Goal: Information Seeking & Learning: Learn about a topic

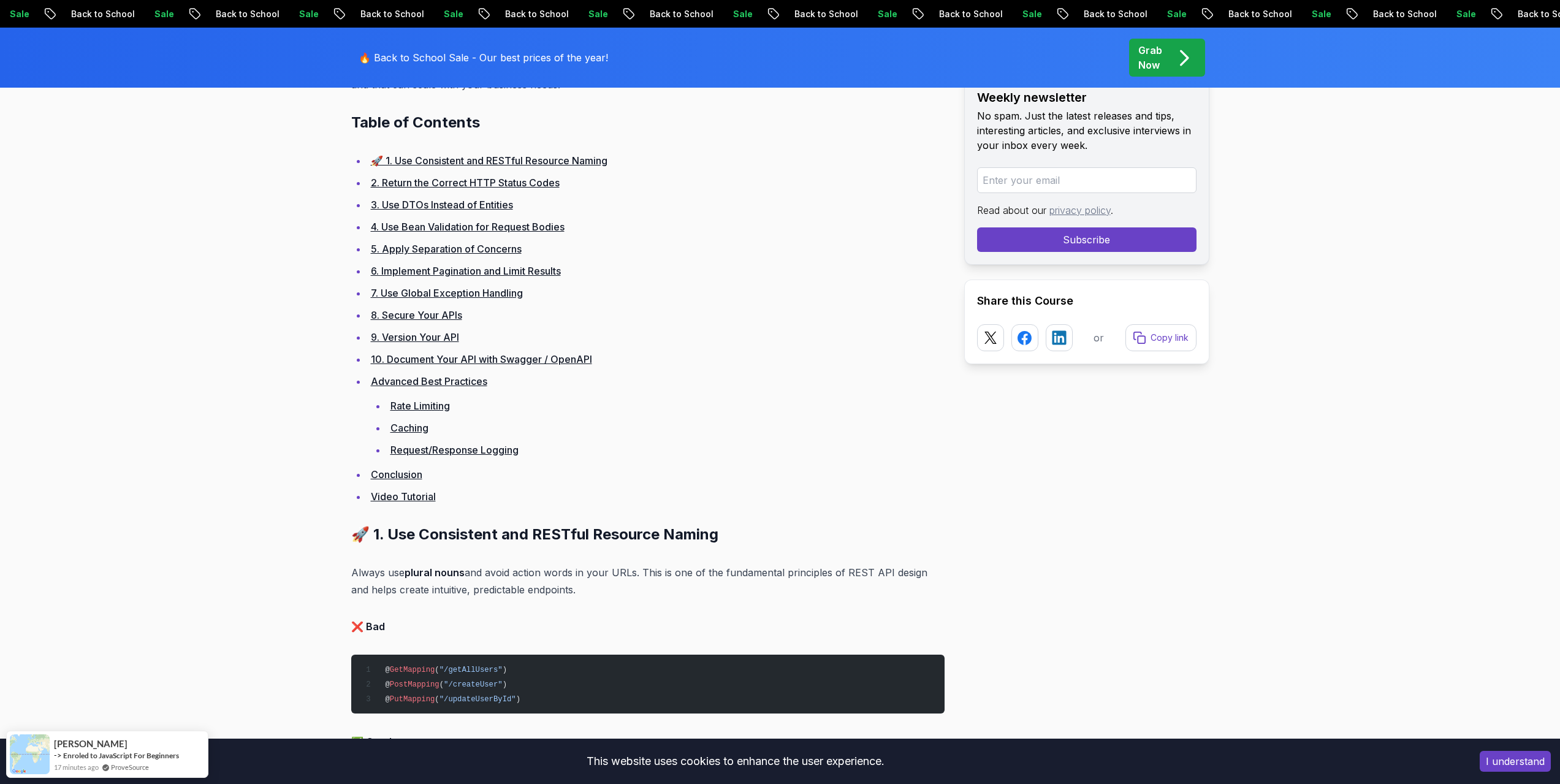
scroll to position [796, 0]
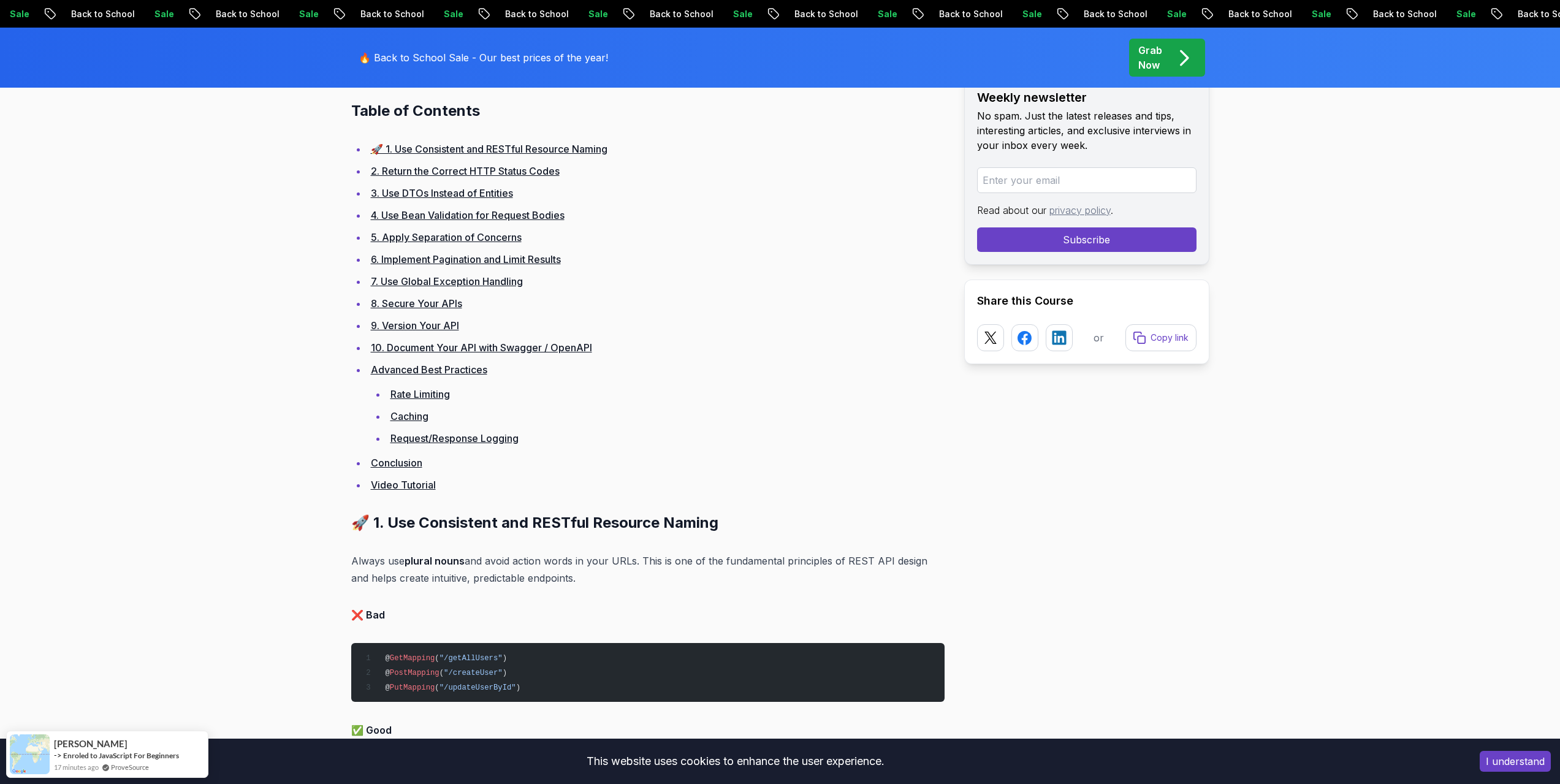
click at [462, 175] on link "2. Return the Correct HTTP Status Codes" at bounding box center [465, 171] width 189 height 12
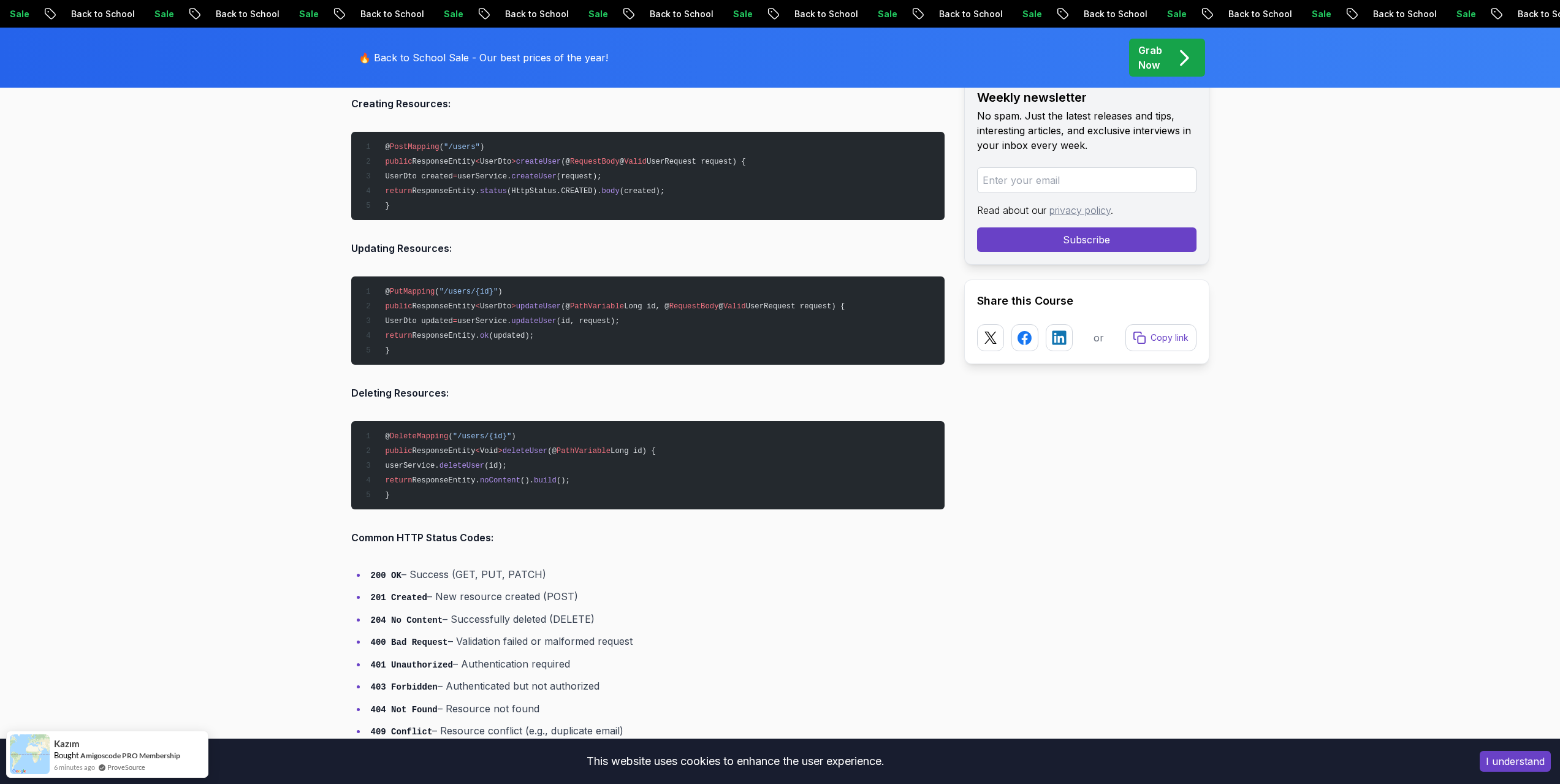
scroll to position [2162, 0]
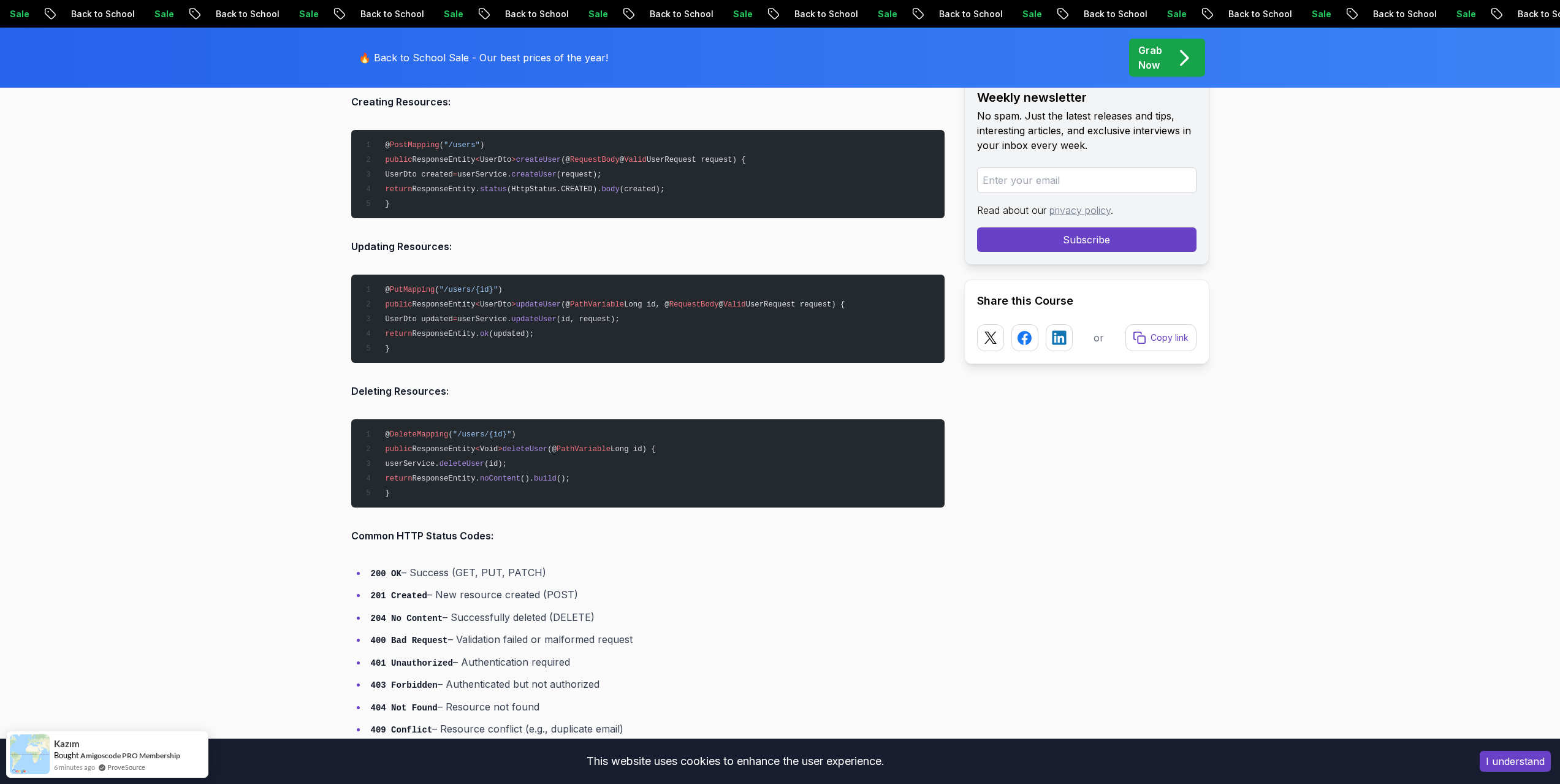
click at [444, 177] on span "UserDto created" at bounding box center [419, 175] width 68 height 9
click at [664, 171] on pre "@ PostMapping ( "/users" ) public ResponseEntity < UserDto > createUser (@ Requ…" at bounding box center [648, 173] width 593 height 88
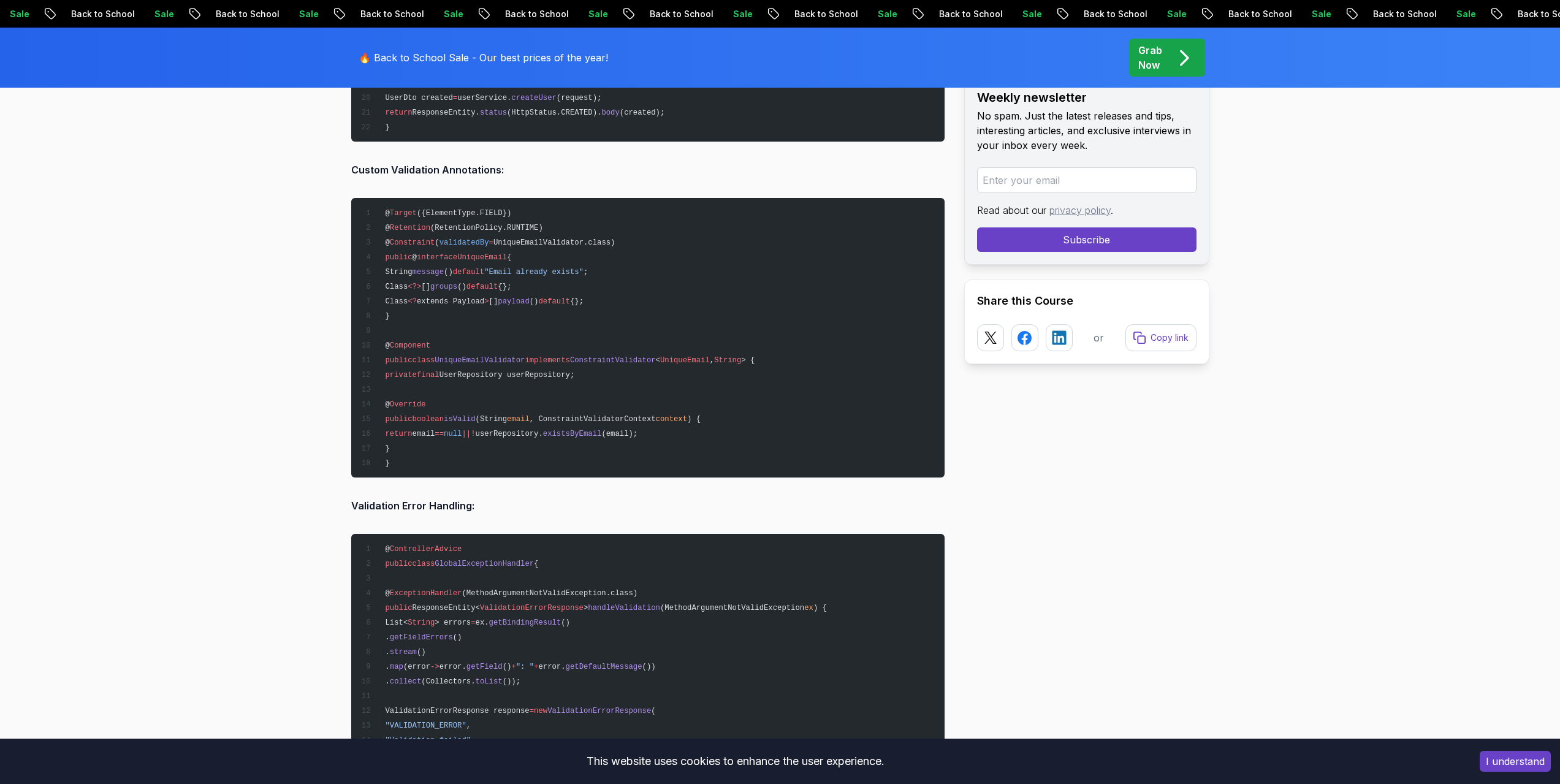
scroll to position [4919, 0]
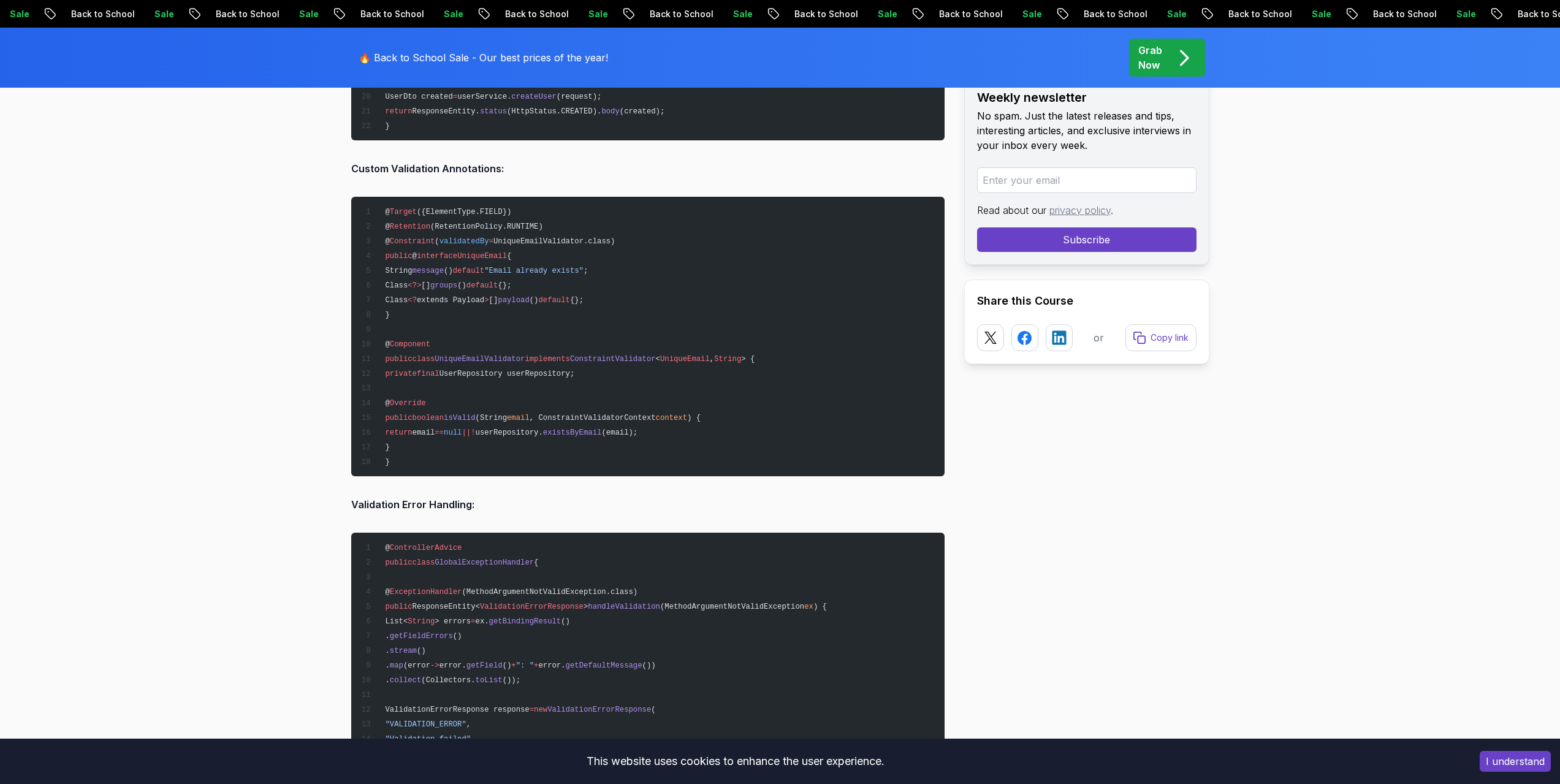
click at [478, 255] on span "UniqueEmail" at bounding box center [482, 256] width 50 height 9
click at [548, 232] on pre "@ Target ({ElementType.FIELD}) @ Retention (RetentionPolicy.RUNTIME) @ Constrai…" at bounding box center [648, 336] width 593 height 279
drag, startPoint x: 458, startPoint y: 257, endPoint x: 505, endPoint y: 258, distance: 47.0
click at [505, 255] on span "public @ interface UniqueEmail {" at bounding box center [436, 256] width 151 height 9
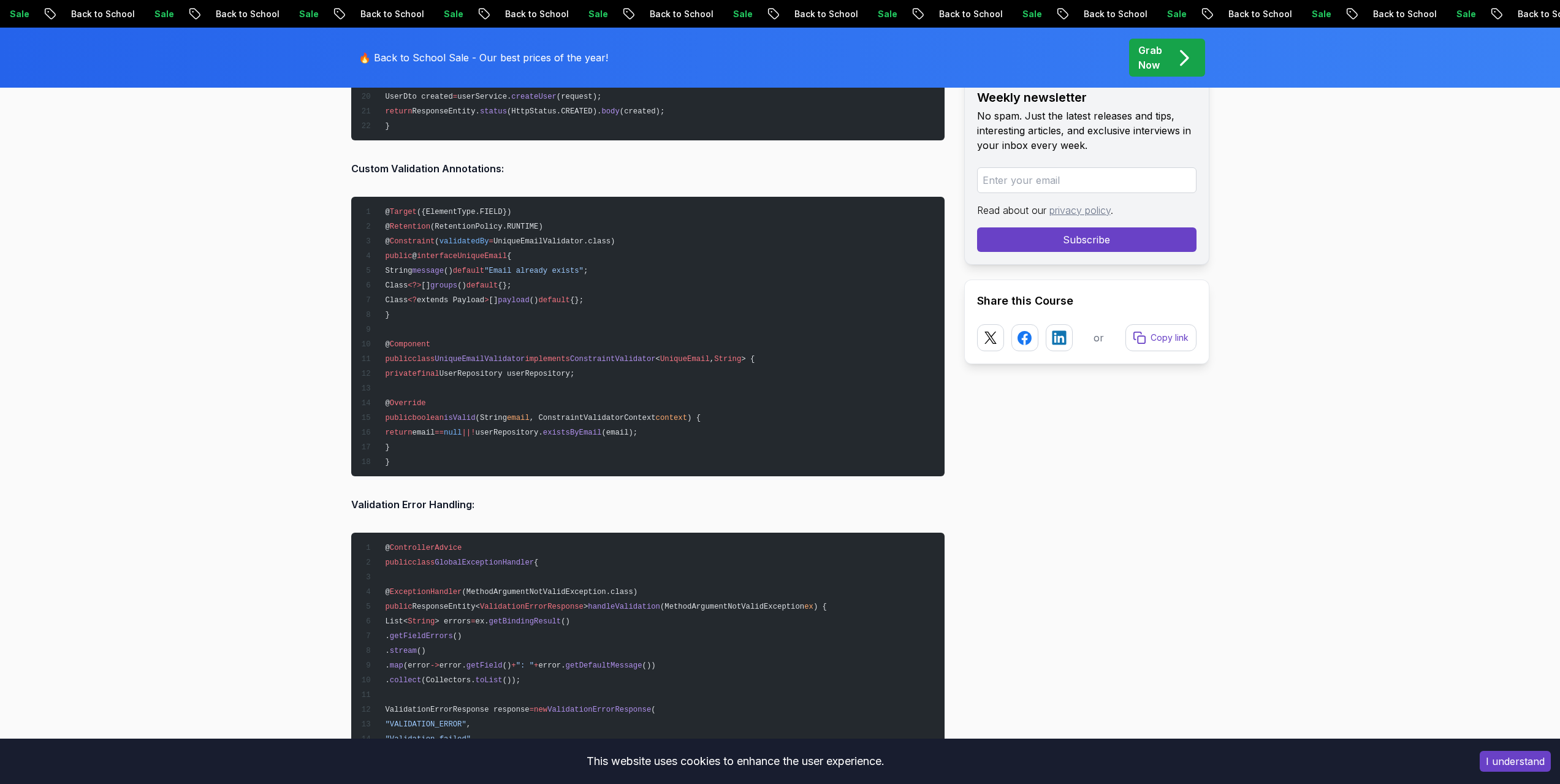
click at [646, 223] on pre "@ Target ({ElementType.FIELD}) @ Retention (RetentionPolicy.RUNTIME) @ Constrai…" at bounding box center [648, 336] width 593 height 279
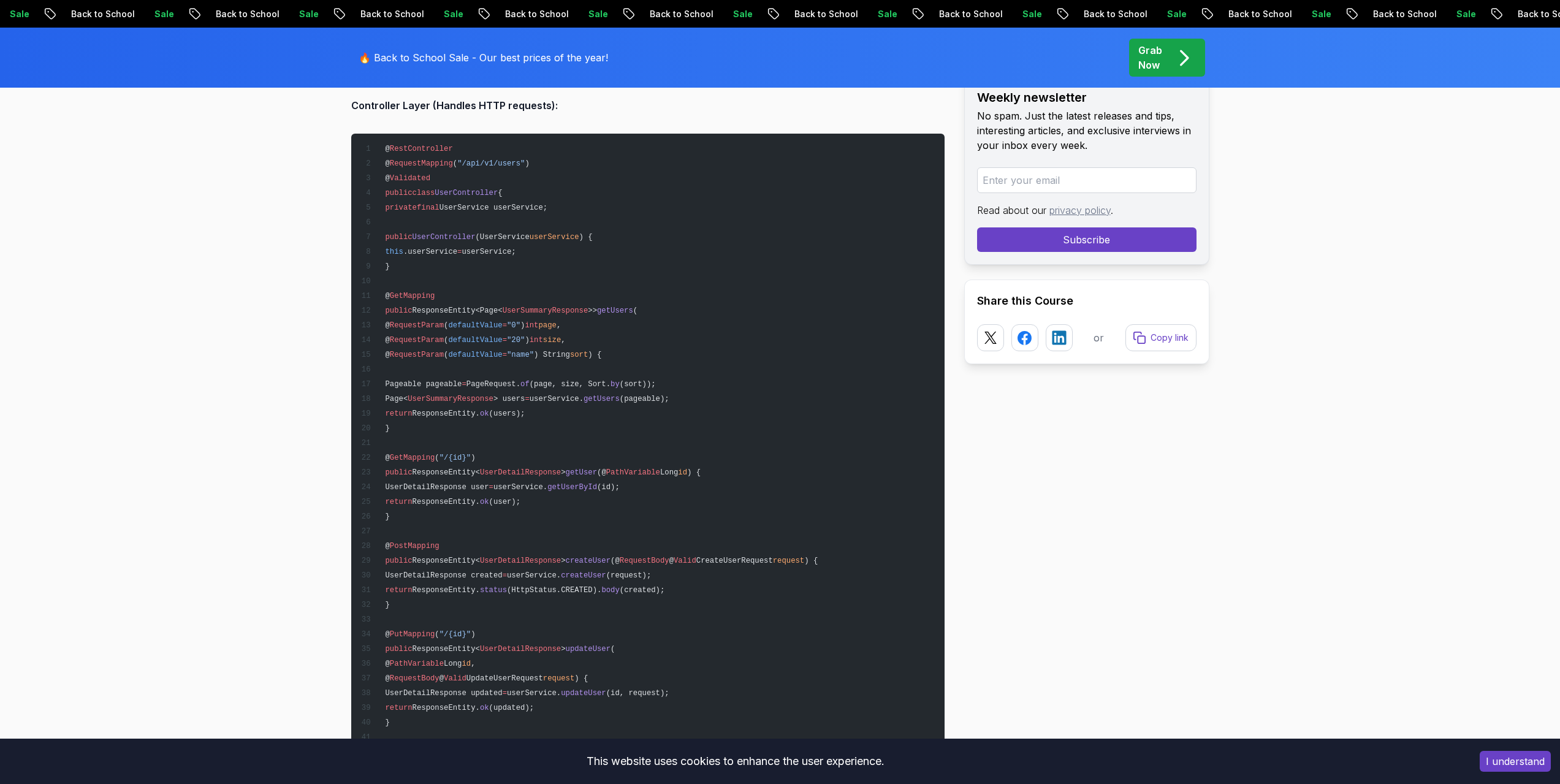
scroll to position [5777, 0]
click at [520, 379] on span "PageRequest." at bounding box center [493, 383] width 54 height 9
click at [462, 387] on span "Pageable pageable" at bounding box center [423, 383] width 76 height 9
click at [574, 398] on span "userService." at bounding box center [556, 398] width 54 height 9
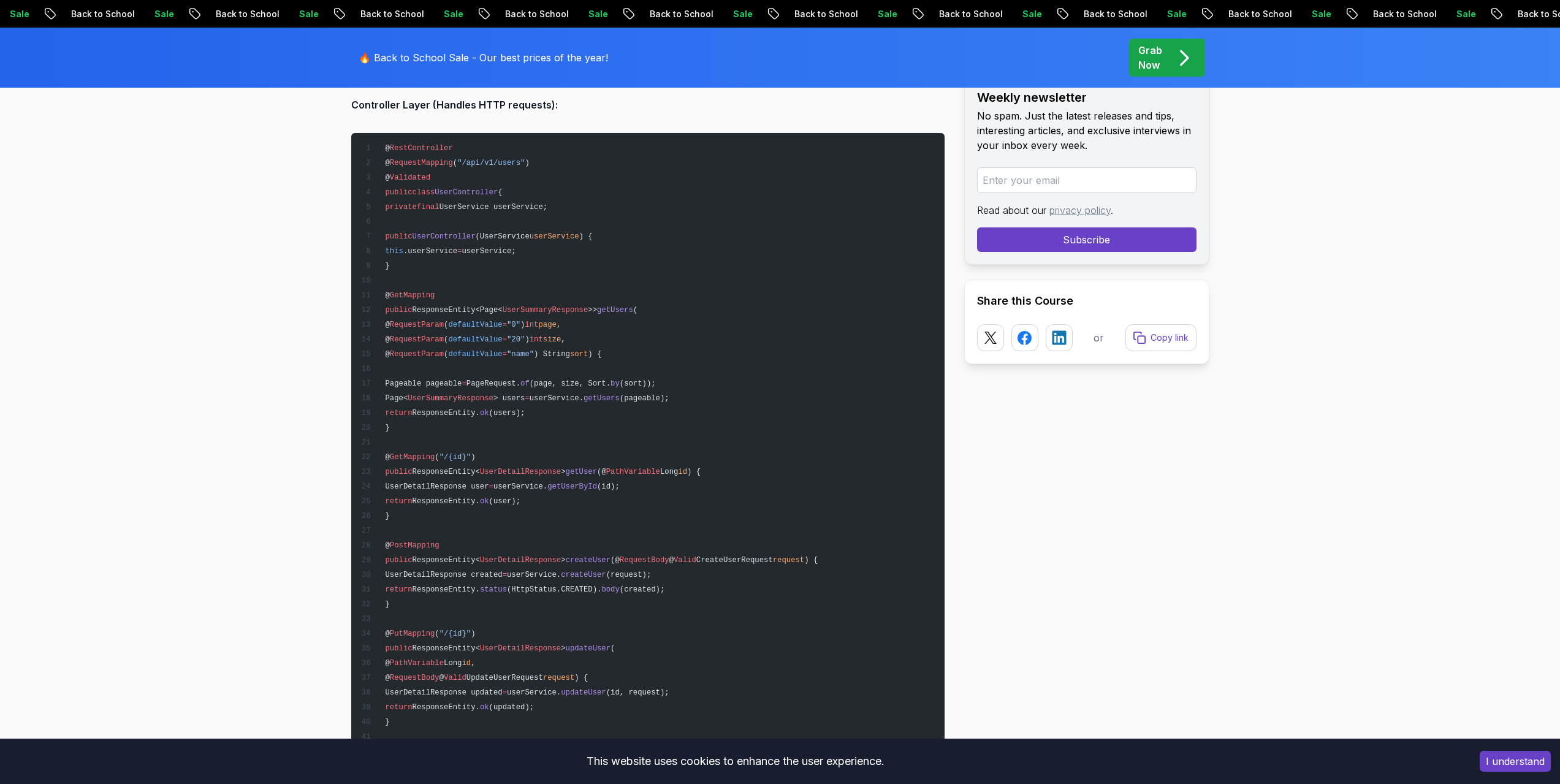
click at [462, 383] on span "Pageable pageable" at bounding box center [423, 383] width 76 height 9
click at [584, 399] on span "userService." at bounding box center [556, 398] width 54 height 9
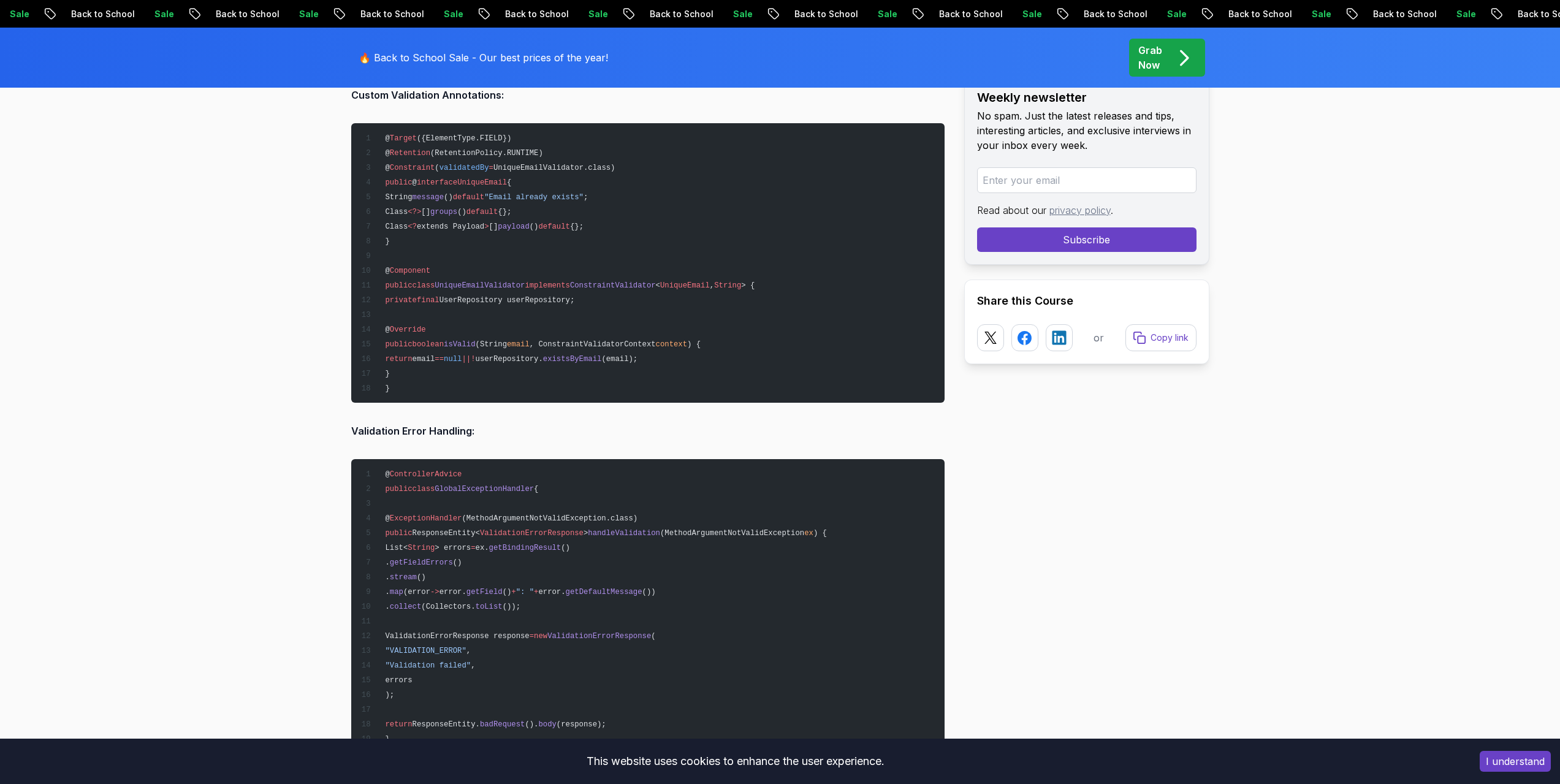
scroll to position [4980, 0]
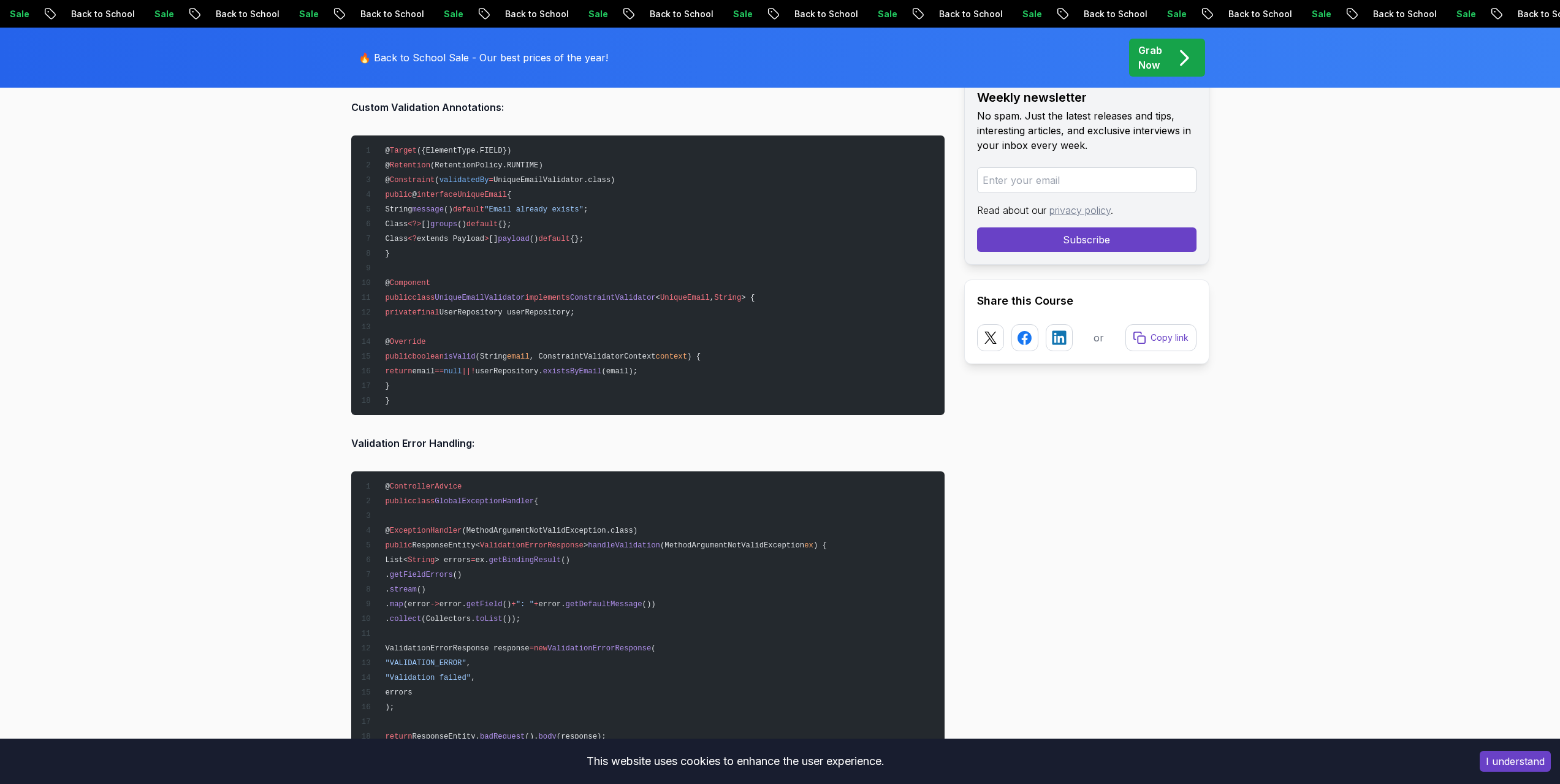
click at [574, 529] on span "(MethodArgumentNotValidException.class)" at bounding box center [550, 530] width 176 height 9
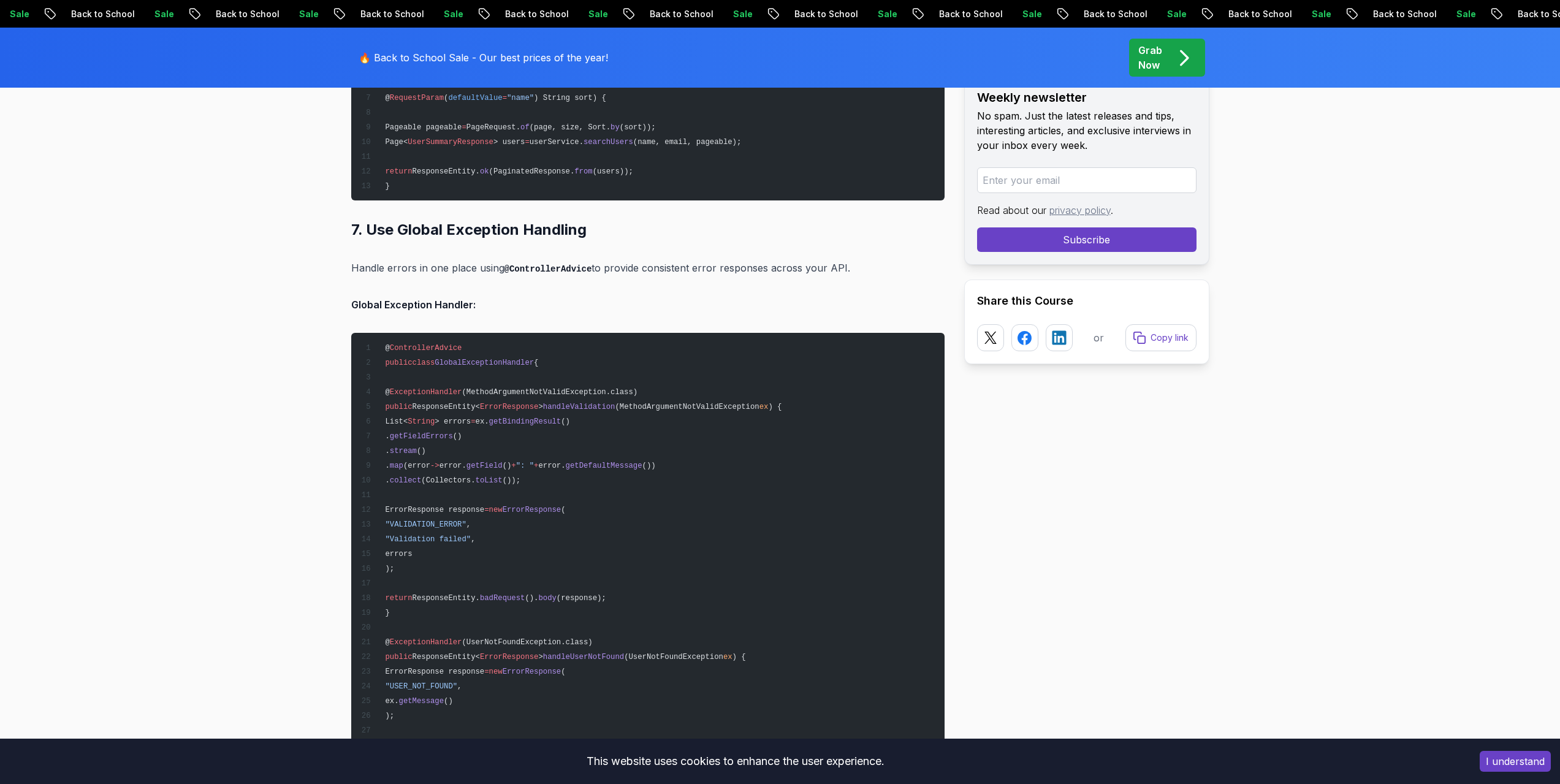
scroll to position [5118, 0]
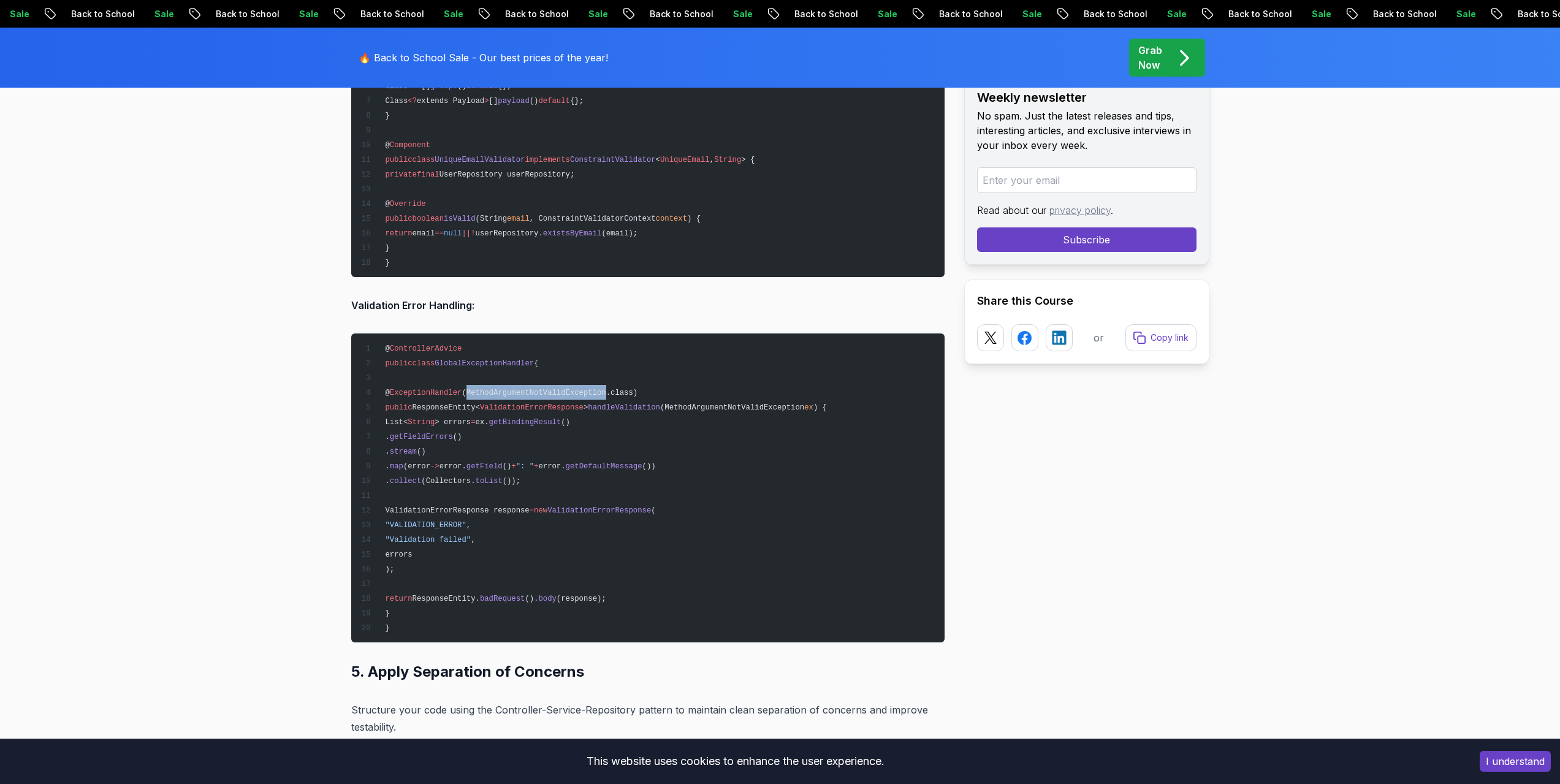
click at [530, 392] on span "(MethodArgumentNotValidException.class)" at bounding box center [550, 392] width 176 height 9
